Goal: Information Seeking & Learning: Learn about a topic

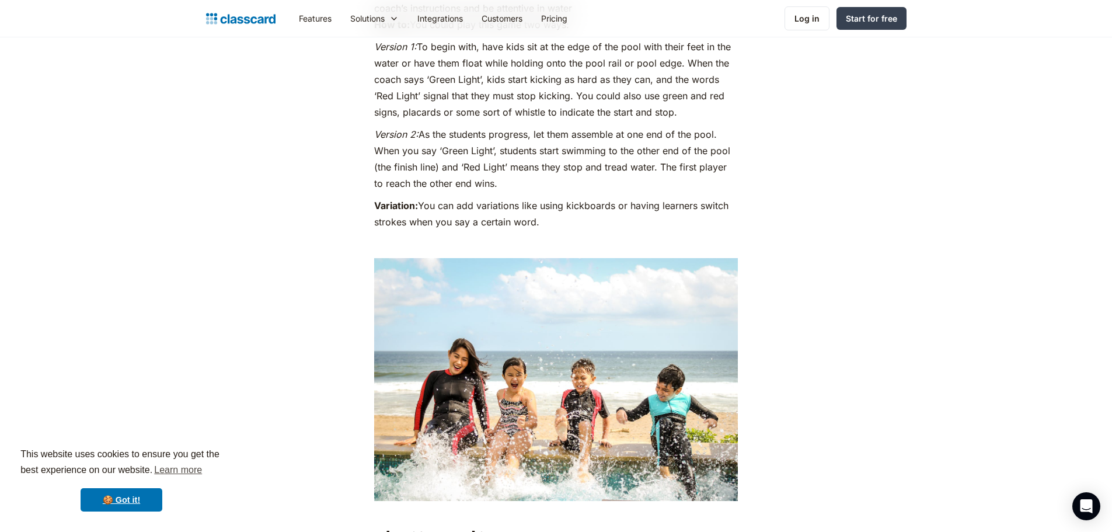
scroll to position [2628, 0]
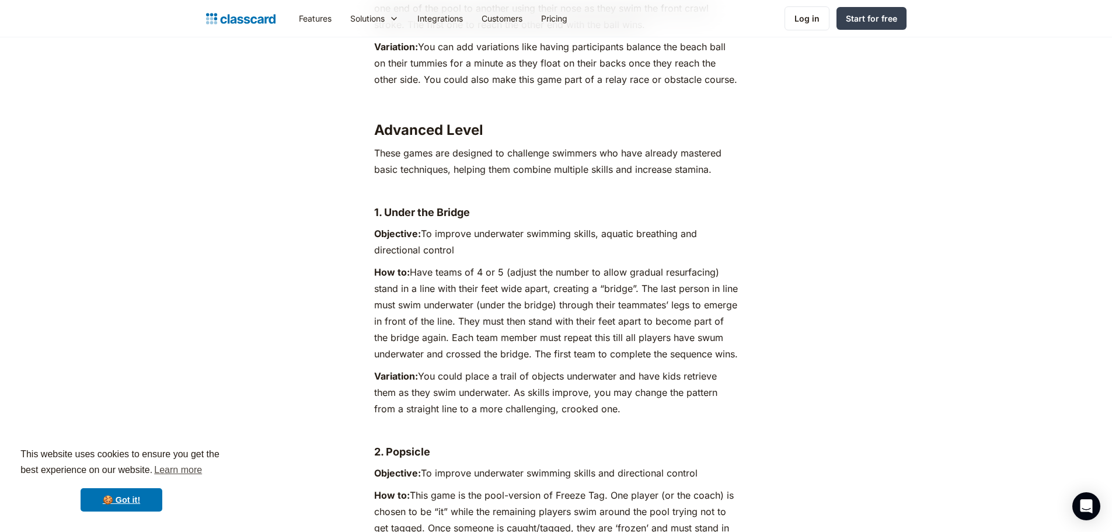
scroll to position [4613, 0]
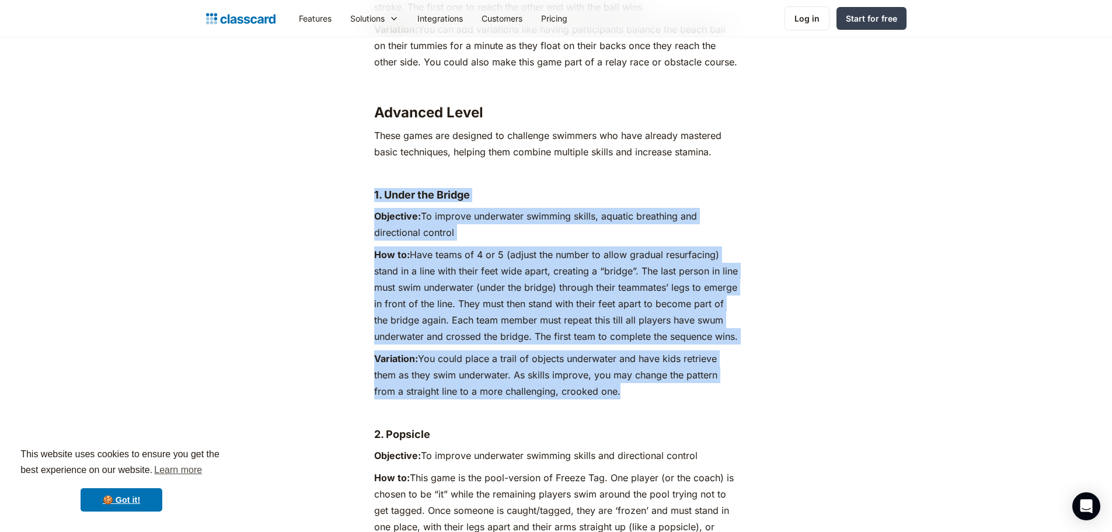
drag, startPoint x: 368, startPoint y: 130, endPoint x: 629, endPoint y: 344, distance: 338.1
click at [638, 350] on p "Variation: You could place a trail of objects underwater and have kids retrieve…" at bounding box center [556, 374] width 364 height 49
drag, startPoint x: 659, startPoint y: 346, endPoint x: 363, endPoint y: 123, distance: 370.3
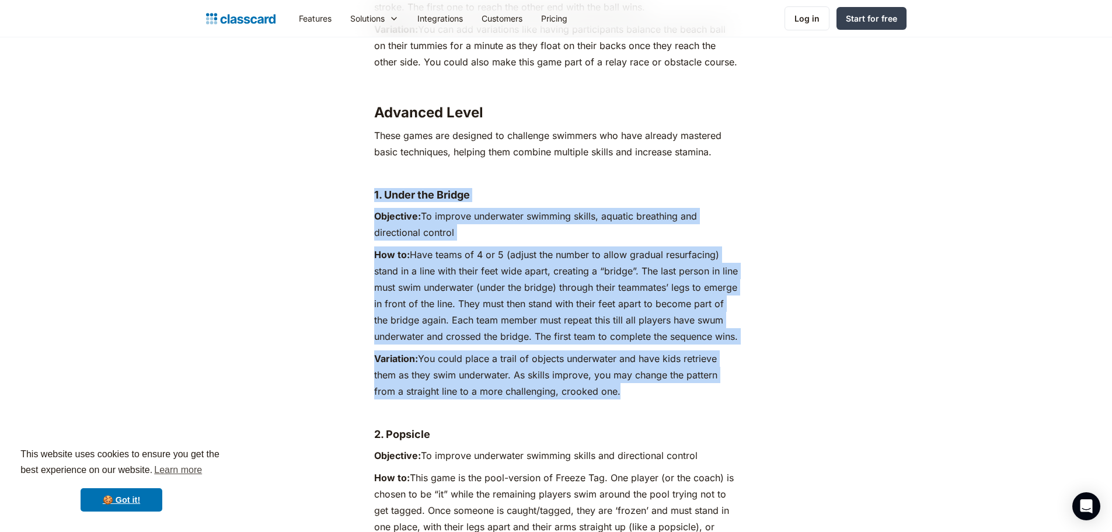
drag, startPoint x: 365, startPoint y: 123, endPoint x: 712, endPoint y: 356, distance: 417.8
click at [630, 350] on p "Variation: You could place a trail of objects underwater and have kids retrieve…" at bounding box center [556, 374] width 364 height 49
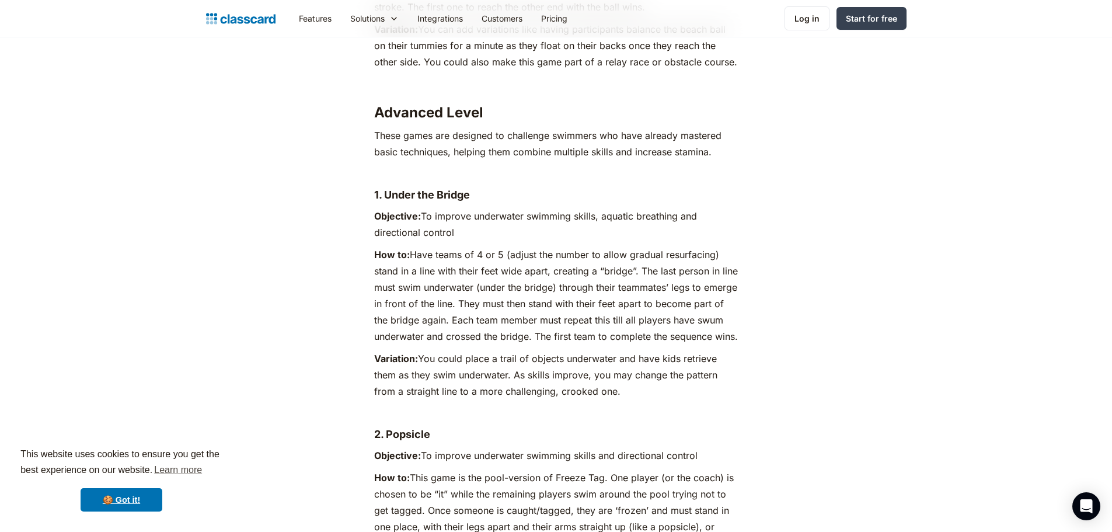
click at [674, 350] on p "Variation: You could place a trail of objects underwater and have kids retrieve…" at bounding box center [556, 374] width 364 height 49
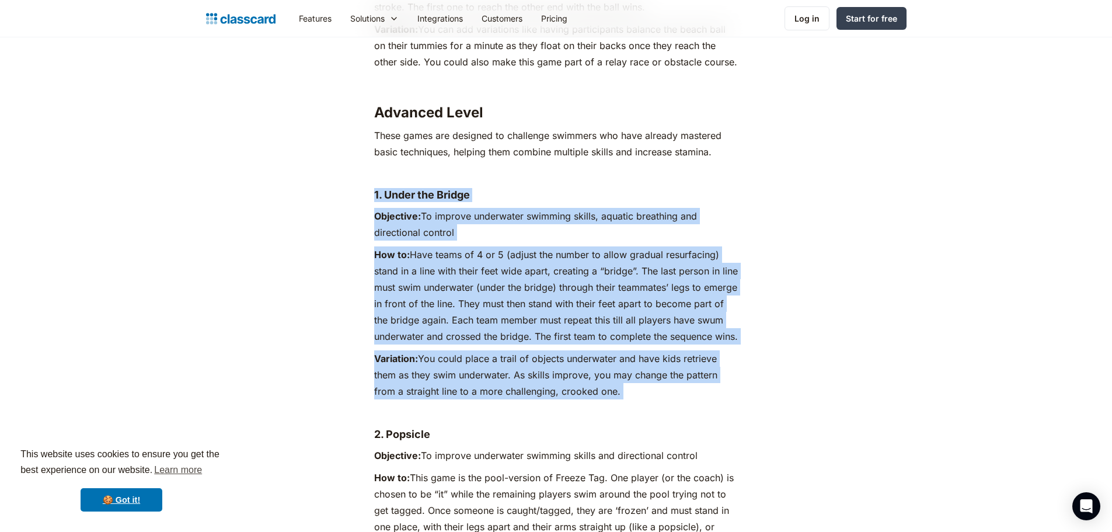
drag, startPoint x: 626, startPoint y: 359, endPoint x: 347, endPoint y: 132, distance: 359.5
drag, startPoint x: 370, startPoint y: 134, endPoint x: 687, endPoint y: 343, distance: 379.6
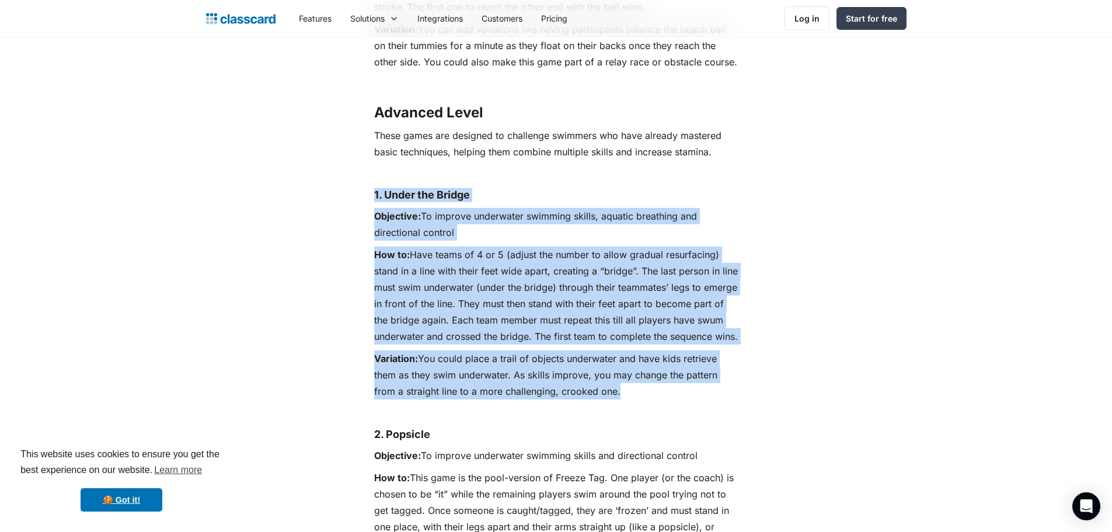
click at [687, 350] on p "Variation: You could place a trail of objects underwater and have kids retrieve…" at bounding box center [556, 374] width 364 height 49
drag, startPoint x: 706, startPoint y: 350, endPoint x: 350, endPoint y: 125, distance: 421.0
drag, startPoint x: 357, startPoint y: 125, endPoint x: 640, endPoint y: 350, distance: 361.1
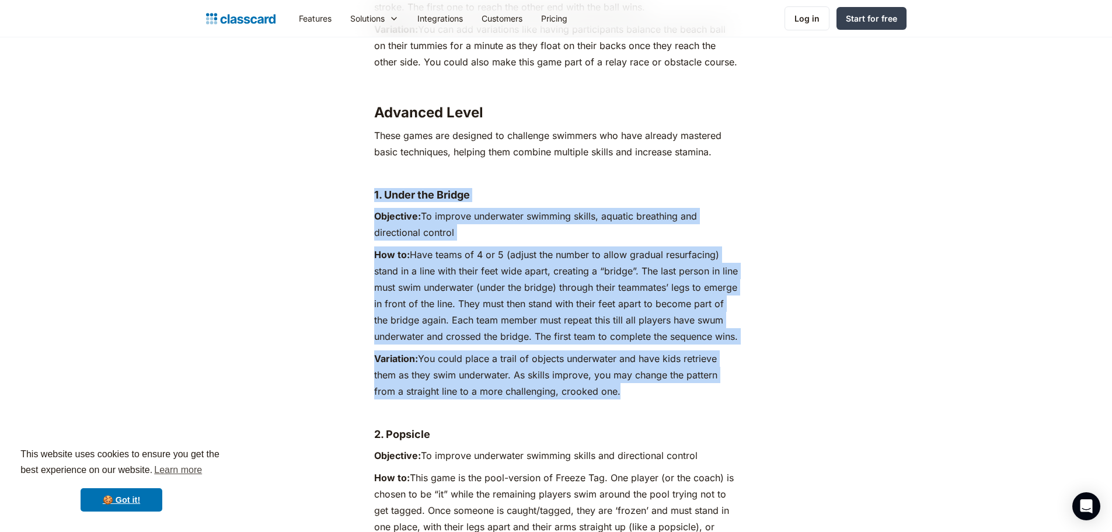
click at [640, 350] on p "Variation: You could place a trail of objects underwater and have kids retrieve…" at bounding box center [556, 374] width 364 height 49
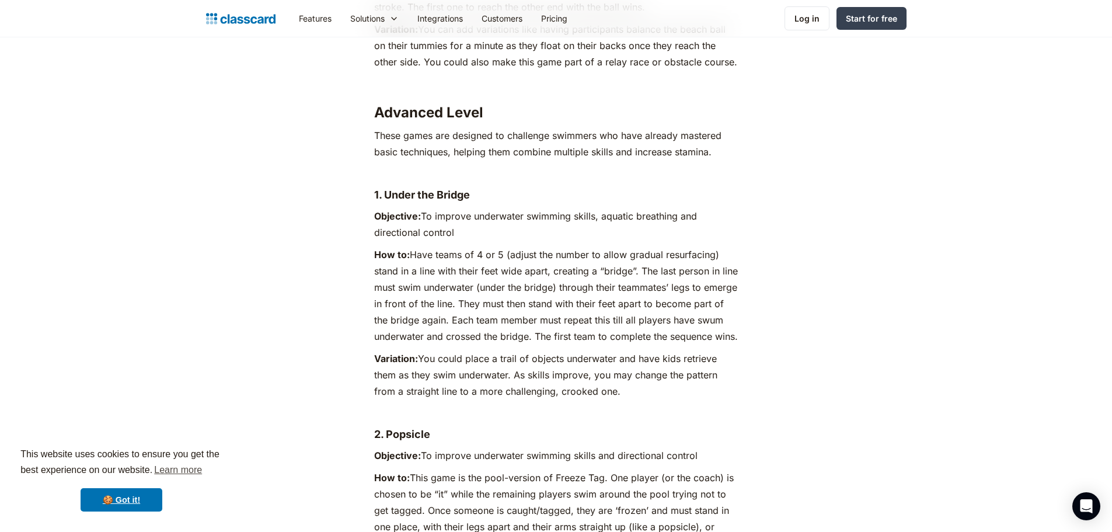
click at [638, 350] on p "Variation: You could place a trail of objects underwater and have kids retrieve…" at bounding box center [556, 374] width 364 height 49
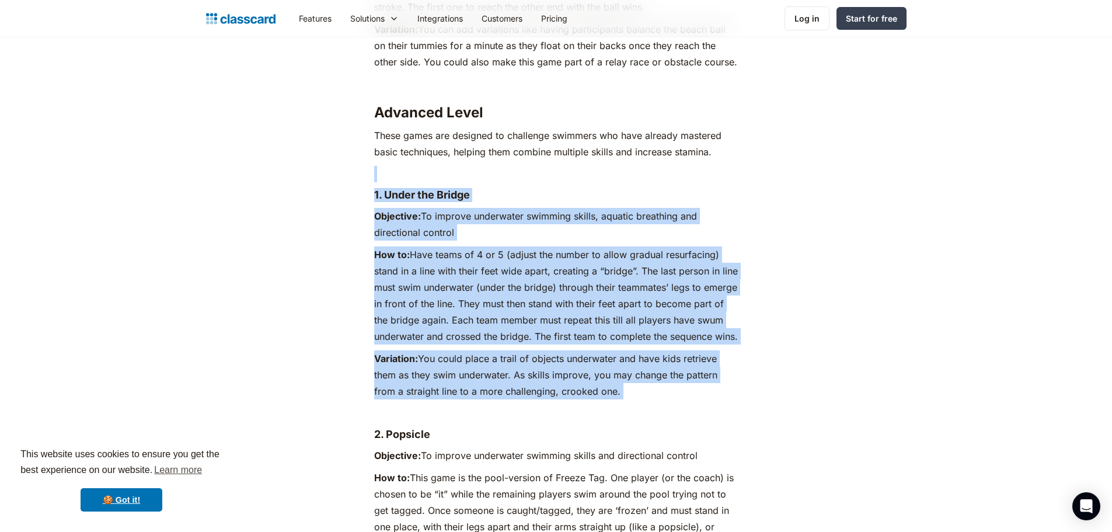
drag, startPoint x: 639, startPoint y: 357, endPoint x: 332, endPoint y: 107, distance: 396.3
click at [382, 188] on h4 "1. Under the Bridge" at bounding box center [556, 195] width 364 height 14
drag, startPoint x: 361, startPoint y: 129, endPoint x: 682, endPoint y: 343, distance: 385.6
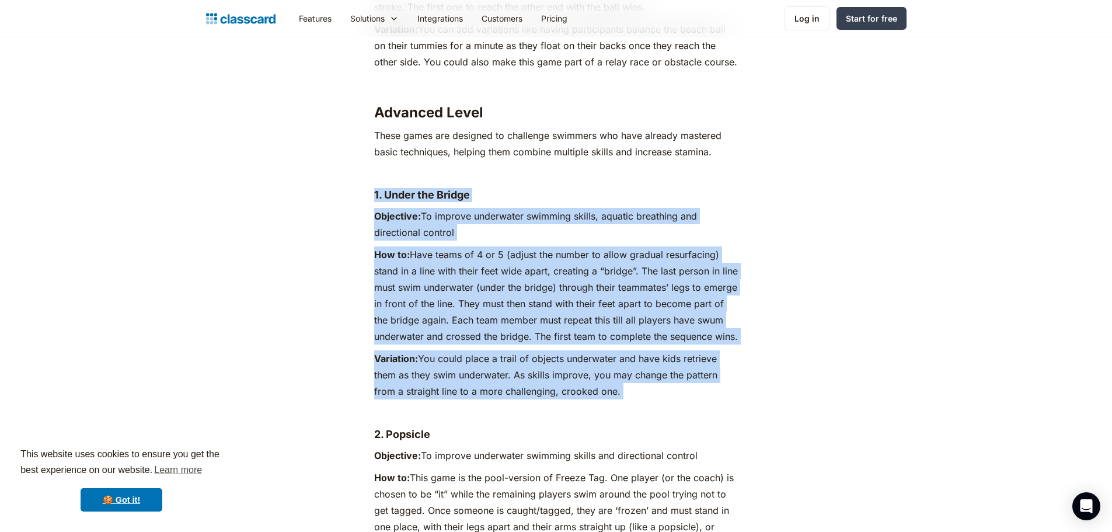
click at [682, 350] on p "Variation: You could place a trail of objects underwater and have kids retrieve…" at bounding box center [556, 374] width 364 height 49
drag, startPoint x: 685, startPoint y: 343, endPoint x: 373, endPoint y: 131, distance: 378.0
